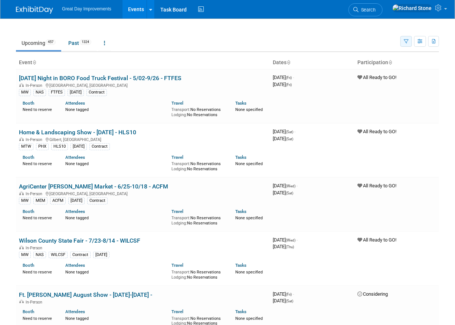
click at [410, 42] on button "button" at bounding box center [407, 41] width 12 height 11
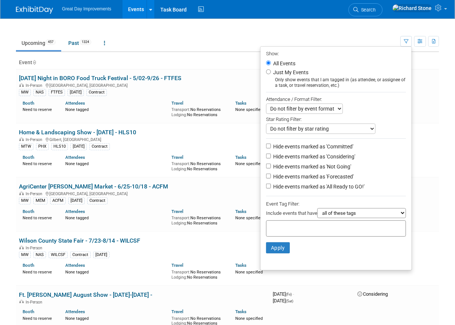
click at [305, 231] on div at bounding box center [336, 229] width 140 height 16
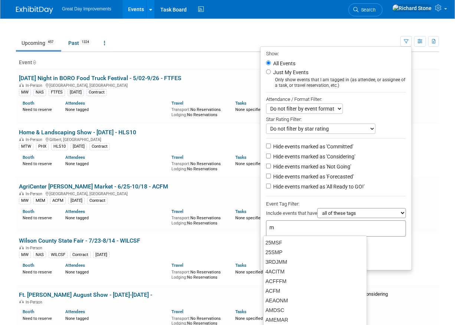
type input "mt"
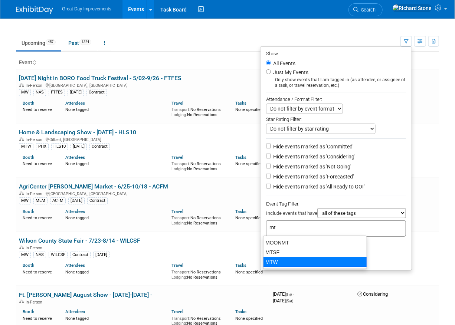
drag, startPoint x: 268, startPoint y: 263, endPoint x: 282, endPoint y: 258, distance: 14.9
click at [268, 263] on div "MTW" at bounding box center [315, 262] width 104 height 10
type input "MTW"
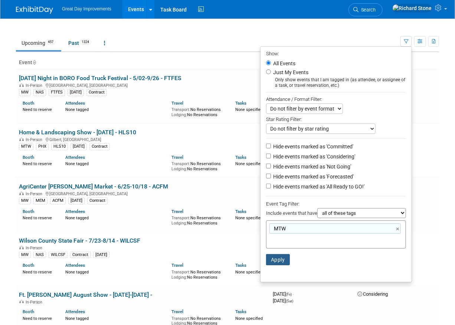
click at [276, 260] on button "Apply" at bounding box center [278, 259] width 24 height 11
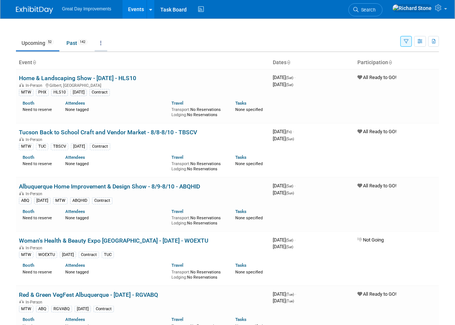
click at [102, 44] on icon at bounding box center [100, 42] width 1 height 5
click at [144, 61] on span "Past and Upcoming" at bounding box center [124, 64] width 44 height 6
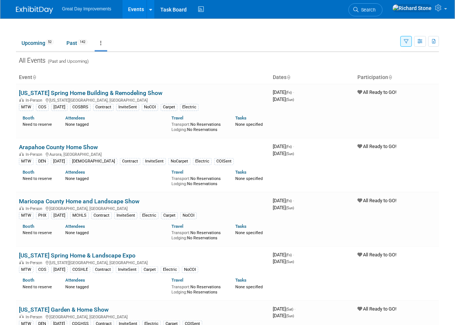
click at [404, 42] on button "button" at bounding box center [407, 41] width 12 height 11
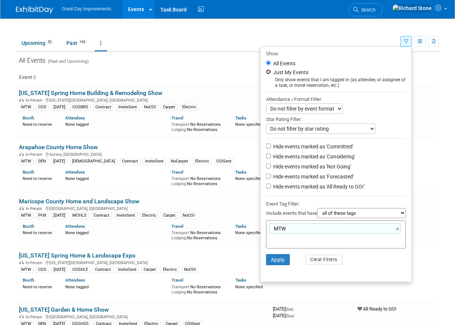
click at [266, 71] on input "Just My Events" at bounding box center [268, 71] width 5 height 5
radio input "true"
click at [278, 259] on button "Apply" at bounding box center [278, 259] width 24 height 11
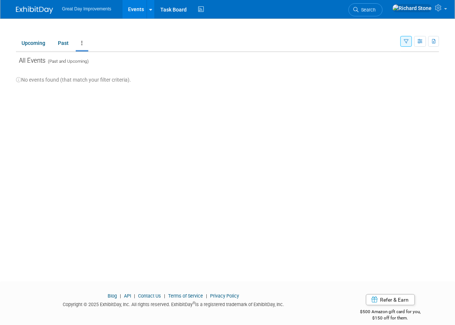
click at [405, 39] on icon "button" at bounding box center [406, 41] width 5 height 5
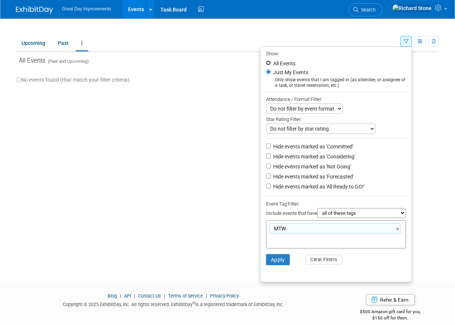
click at [267, 63] on input "All Events" at bounding box center [268, 63] width 5 height 5
radio input "true"
click at [268, 258] on button "Apply" at bounding box center [278, 259] width 24 height 11
